Goal: Find specific page/section: Find specific page/section

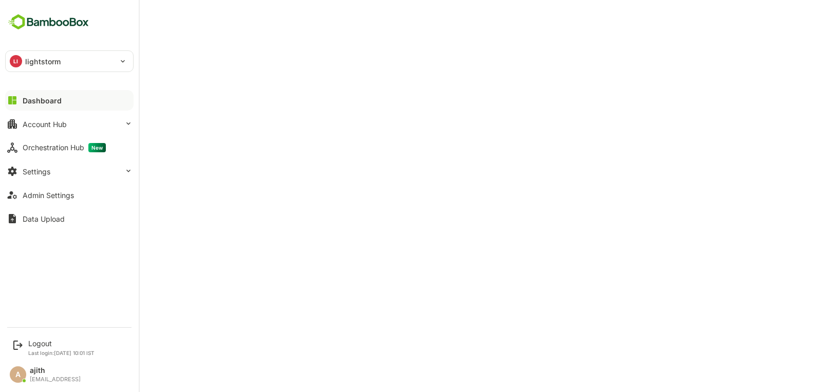
click at [62, 141] on button "Orchestration Hub New" at bounding box center [69, 147] width 129 height 21
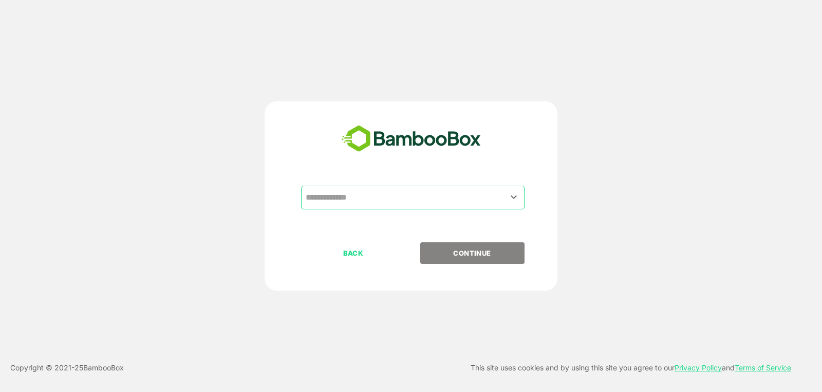
click at [382, 198] on input "text" at bounding box center [412, 198] width 219 height 20
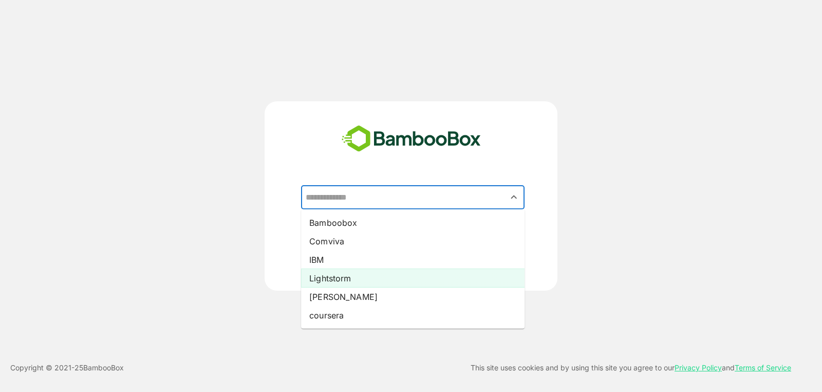
click at [357, 278] on li "Lightstorm" at bounding box center [413, 278] width 224 height 19
type input "**********"
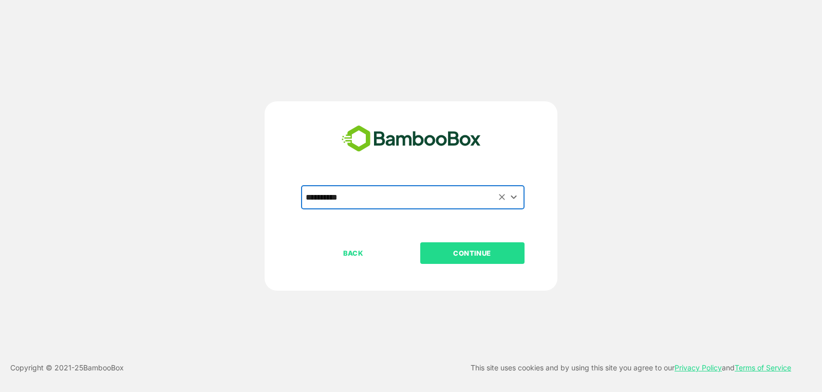
click at [445, 256] on p "CONTINUE" at bounding box center [472, 252] width 103 height 11
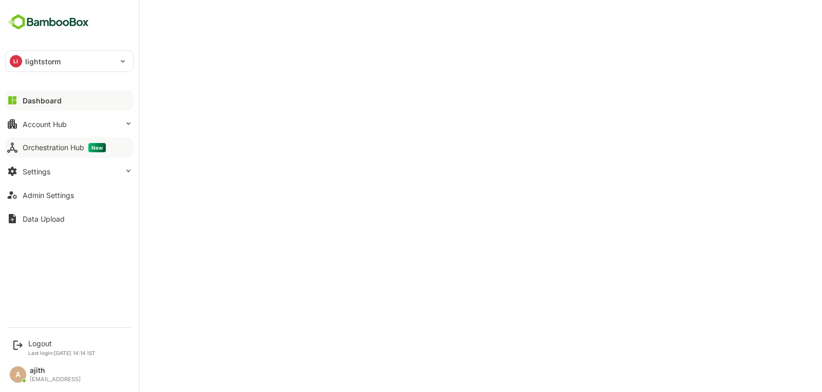
click at [83, 143] on div "Orchestration Hub New" at bounding box center [64, 147] width 83 height 9
click at [71, 147] on div "Orchestration Hub New" at bounding box center [66, 147] width 87 height 9
click at [41, 120] on div "Account Hub" at bounding box center [45, 124] width 44 height 9
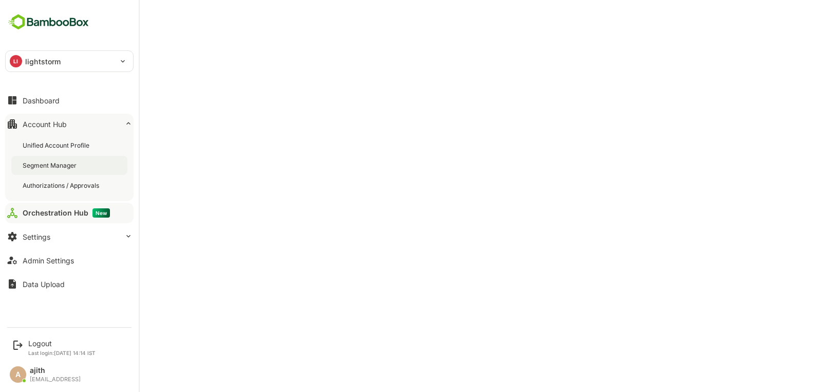
click at [63, 170] on div "Segment Manager" at bounding box center [69, 165] width 116 height 19
click at [23, 101] on div "Dashboard" at bounding box center [41, 100] width 37 height 9
